Goal: Task Accomplishment & Management: Manage account settings

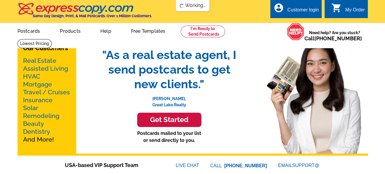
click at [301, 8] on div "Customer login" at bounding box center [303, 11] width 32 height 8
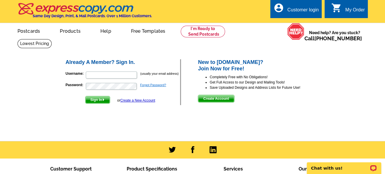
click at [152, 86] on link "Forgot Password?" at bounding box center [153, 85] width 26 height 4
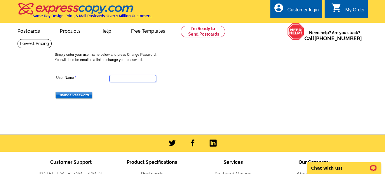
click at [121, 79] on input "User Name" at bounding box center [132, 78] width 47 height 7
type input "laurie.casas.ins@gmail.com"
click at [86, 94] on input "Change Password" at bounding box center [73, 95] width 37 height 7
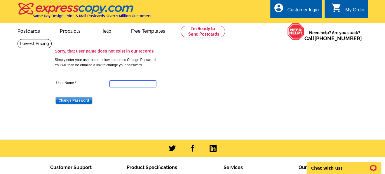
click at [119, 83] on input "User Name" at bounding box center [132, 83] width 47 height 7
type input "lcasas@comcast.net"
click at [80, 101] on input "Change Password" at bounding box center [73, 100] width 37 height 7
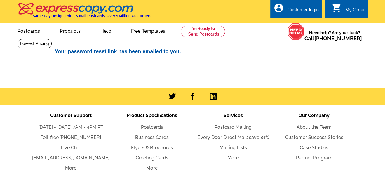
click at [297, 12] on div "Customer login" at bounding box center [303, 11] width 32 height 8
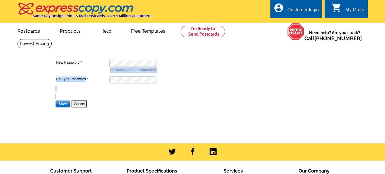
click at [136, 63] on dl "New Password Between 6 and 20 characters Re-Type Password Save Cancel" at bounding box center [132, 79] width 155 height 57
click at [61, 103] on input "Save" at bounding box center [62, 103] width 15 height 7
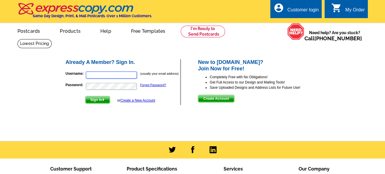
click at [123, 74] on input "Username:" at bounding box center [111, 75] width 51 height 7
type input "[EMAIL_ADDRESS][DOMAIN_NAME]"
click at [93, 100] on span "Sign In" at bounding box center [98, 99] width 24 height 7
